Goal: Task Accomplishment & Management: Manage account settings

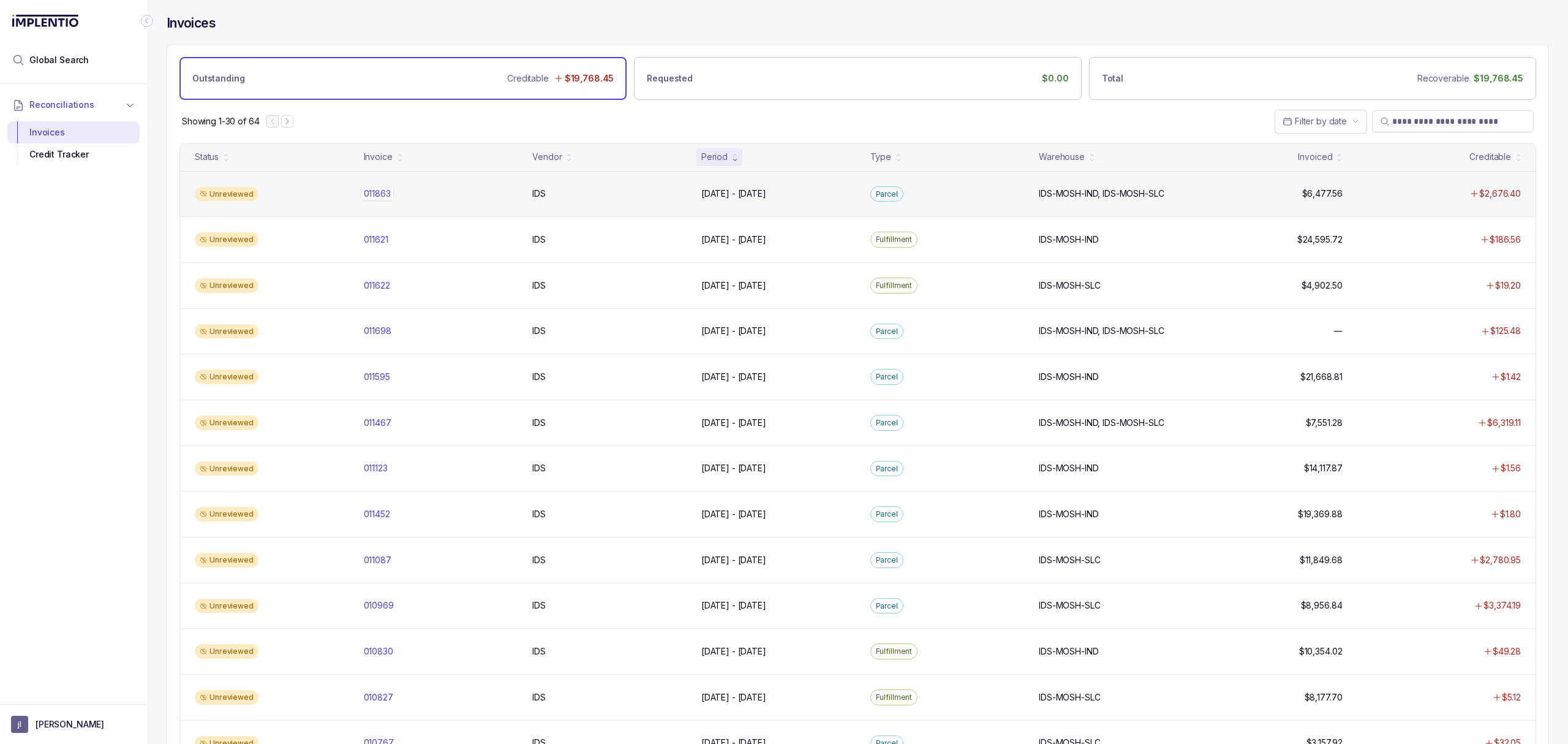
click at [371, 191] on p "011863" at bounding box center [377, 194] width 33 height 13
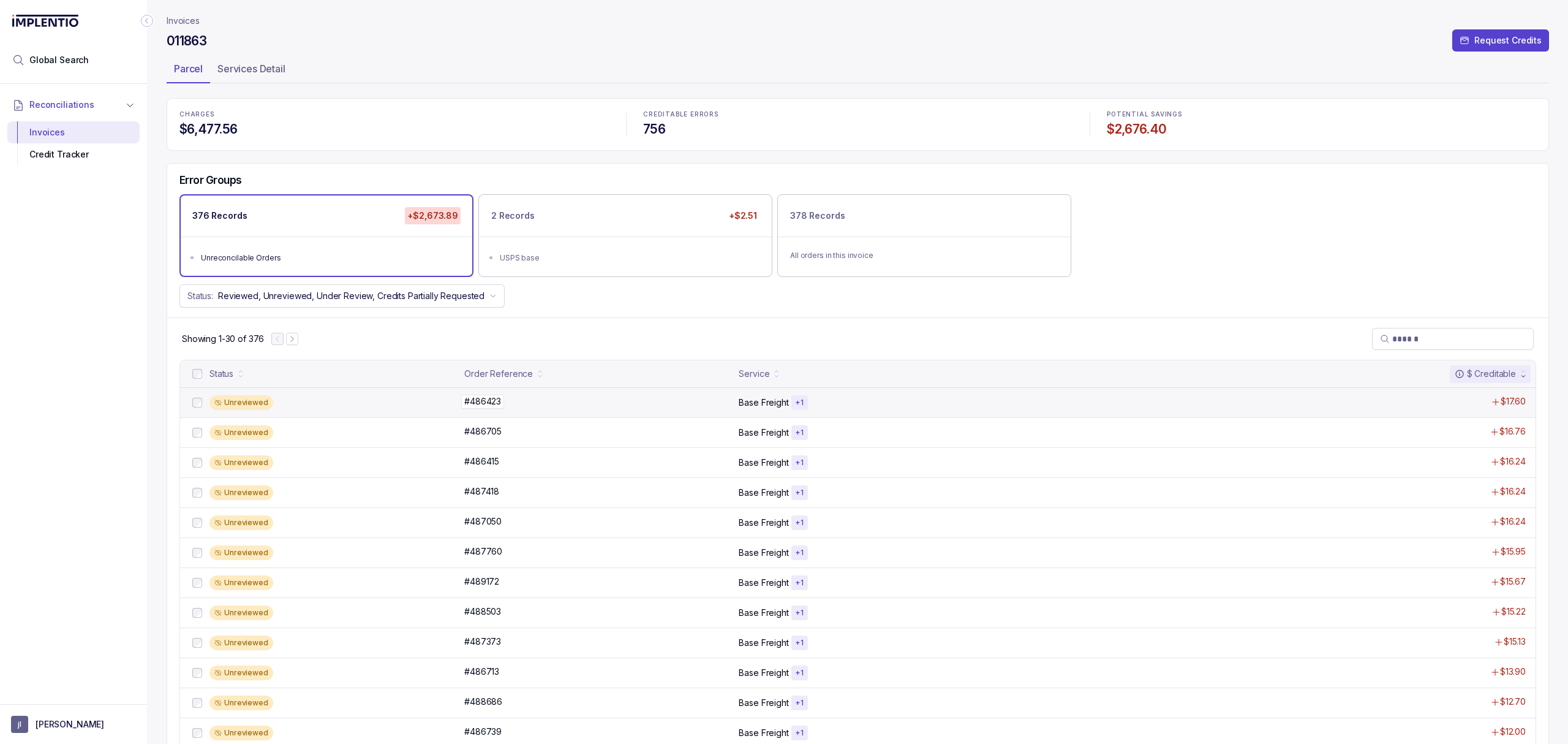
click at [478, 408] on p "#486423" at bounding box center [483, 401] width 43 height 13
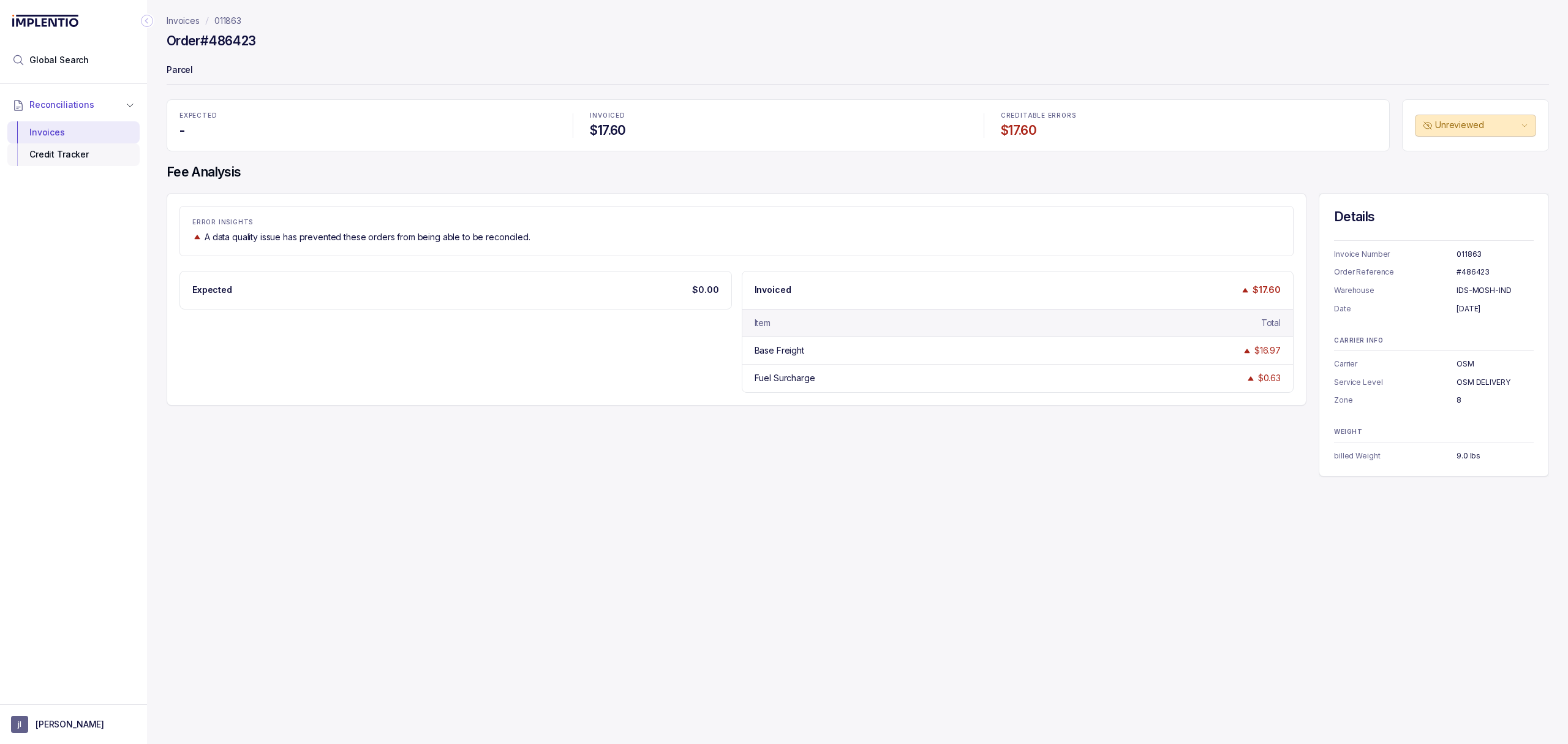
click at [67, 158] on div "Credit Tracker" at bounding box center [73, 154] width 113 height 22
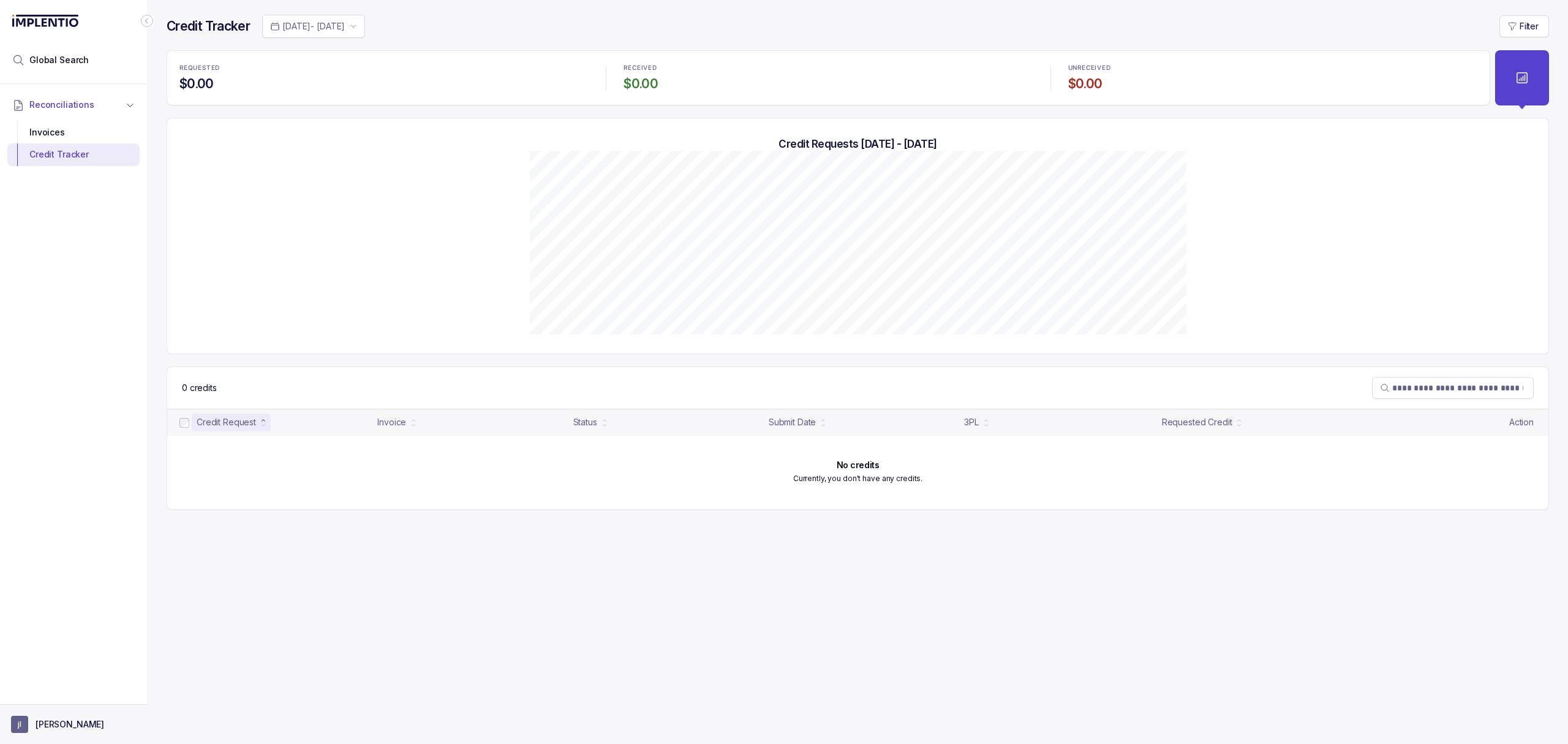
click at [52, 724] on p "[PERSON_NAME]" at bounding box center [69, 724] width 69 height 12
click at [50, 697] on p "Logout" at bounding box center [81, 697] width 101 height 12
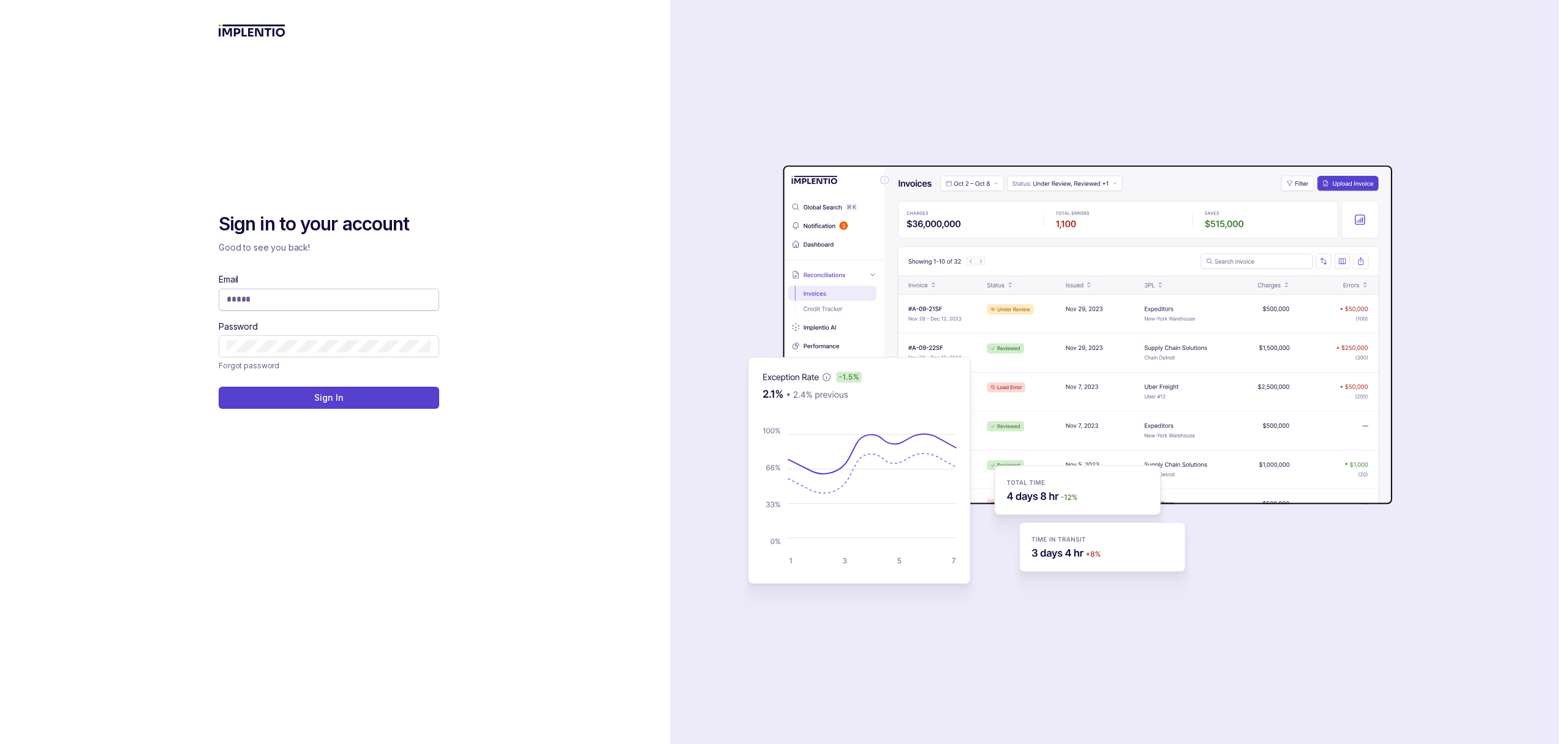
click at [285, 298] on input "Email" at bounding box center [328, 299] width 204 height 12
type input "**********"
